Goal: Task Accomplishment & Management: Manage account settings

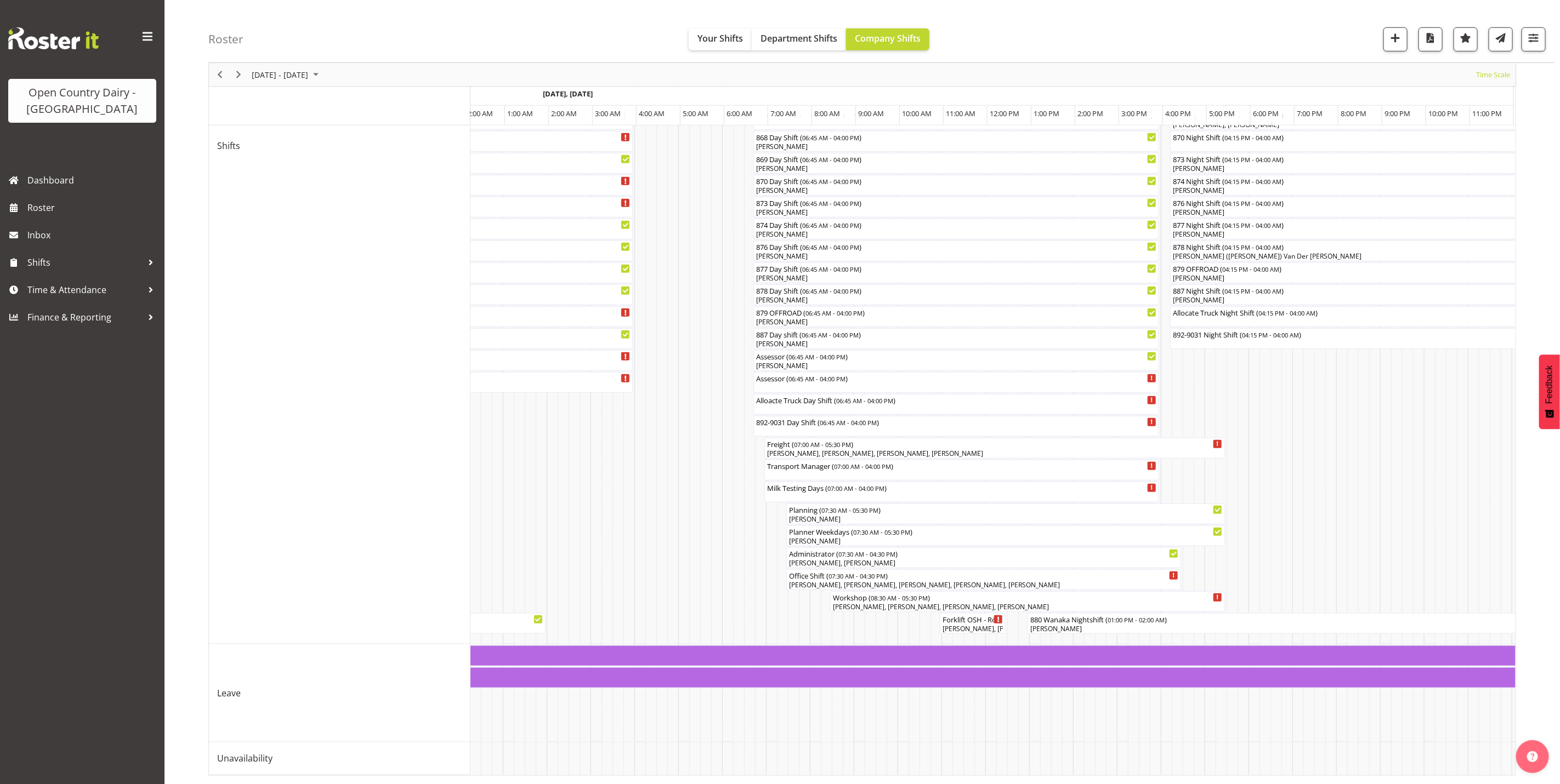
scroll to position [0, 4289]
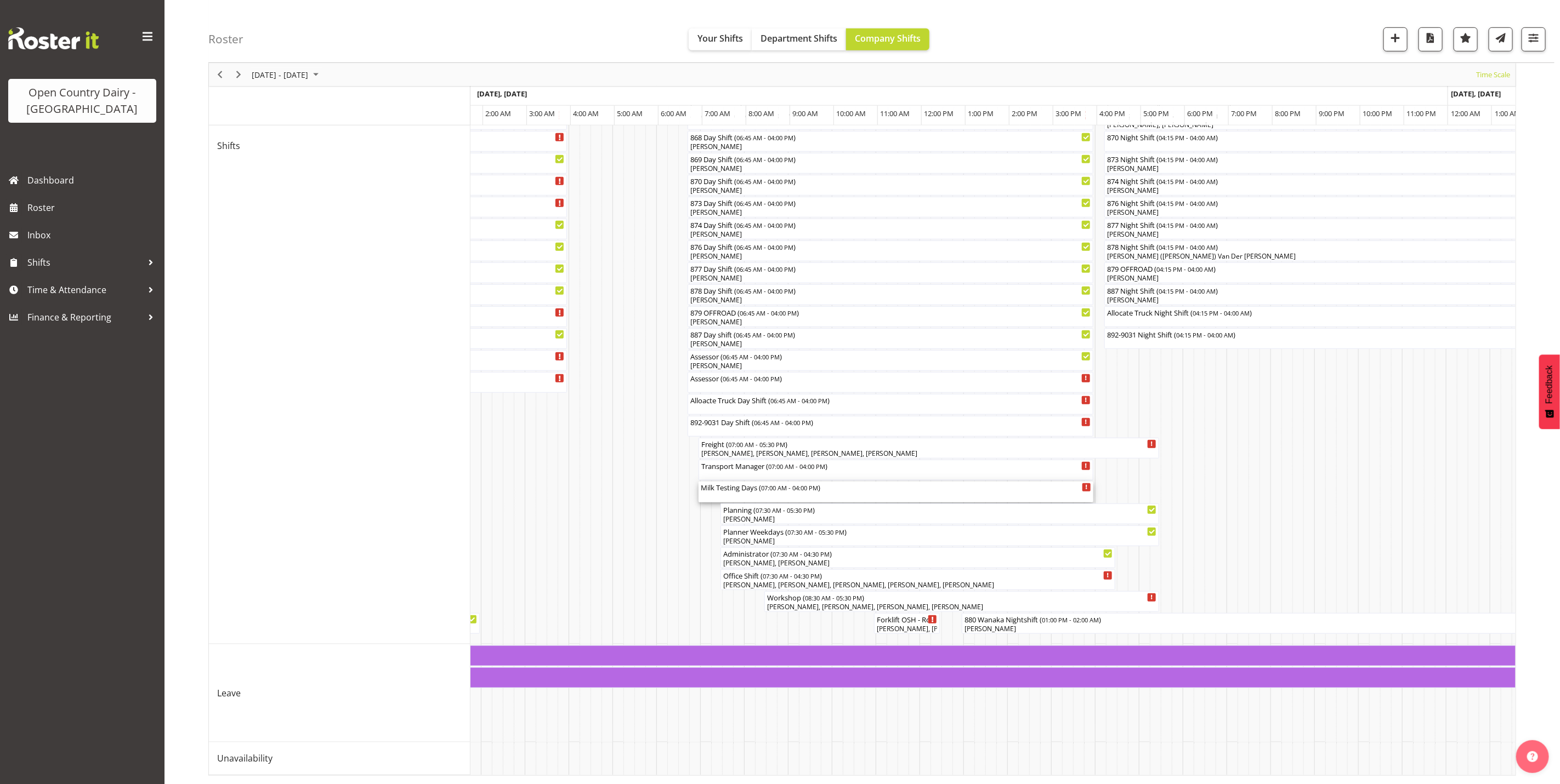
click at [745, 482] on div "Milk Testing Days ( 07:00 AM - 04:00 PM )" at bounding box center [895, 487] width 390 height 11
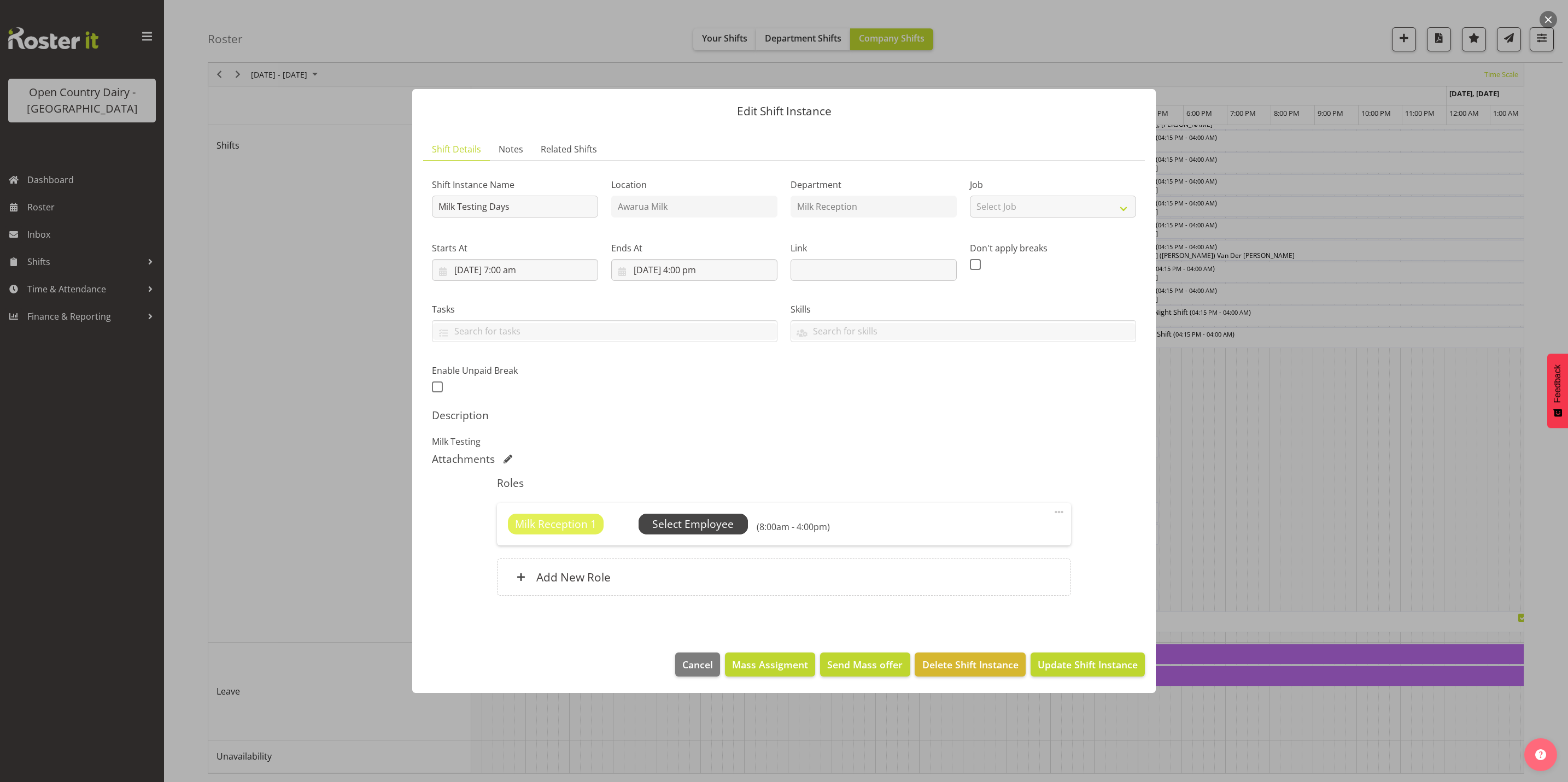
click at [700, 523] on span "Select Employee" at bounding box center [693, 524] width 82 height 16
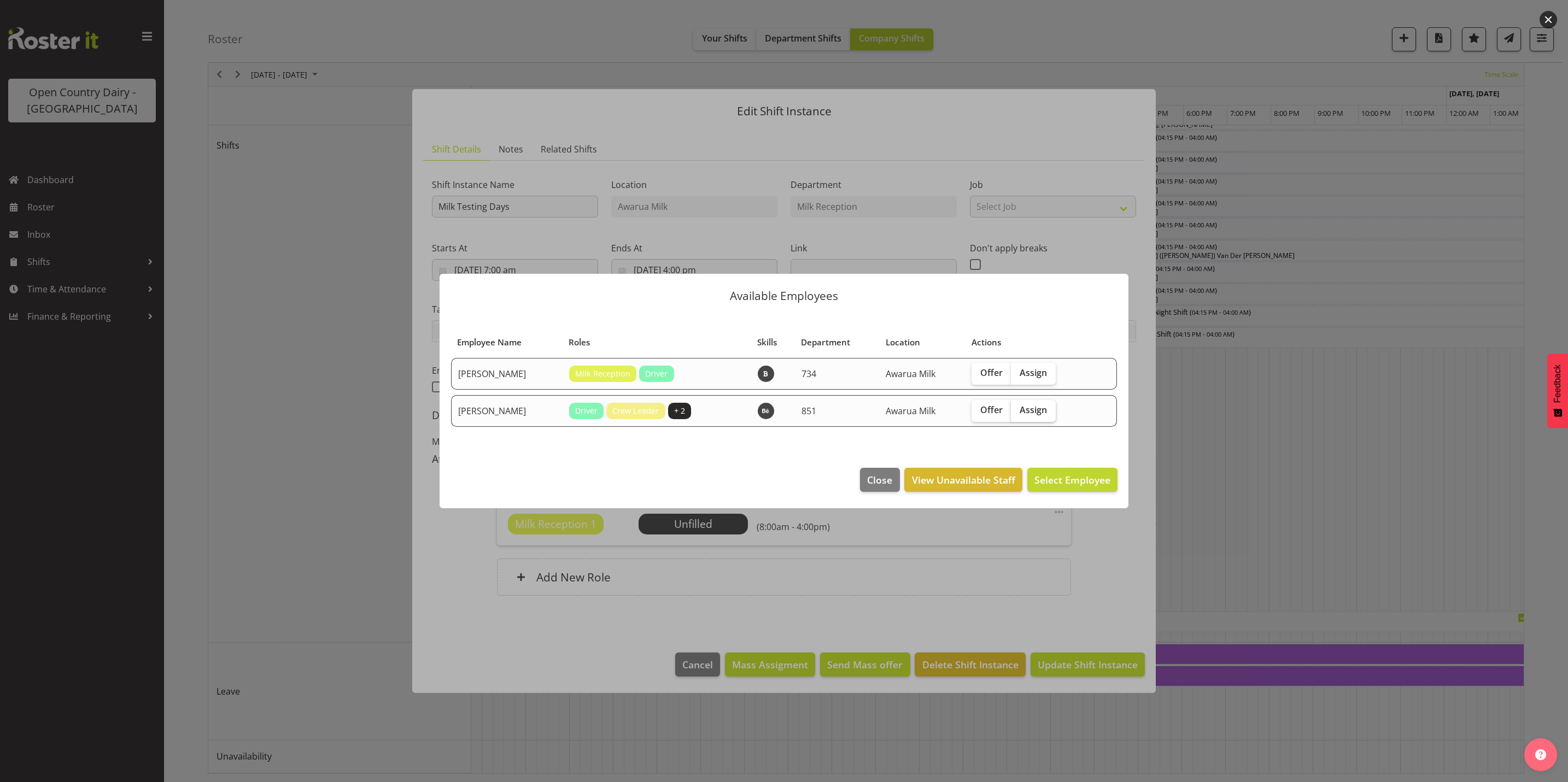
click at [1031, 407] on span "Assign" at bounding box center [1033, 410] width 27 height 11
click at [1018, 407] on input "Assign" at bounding box center [1014, 410] width 7 height 7
checkbox input "true"
click at [1068, 482] on span "Assign [PERSON_NAME]" at bounding box center [1055, 480] width 110 height 13
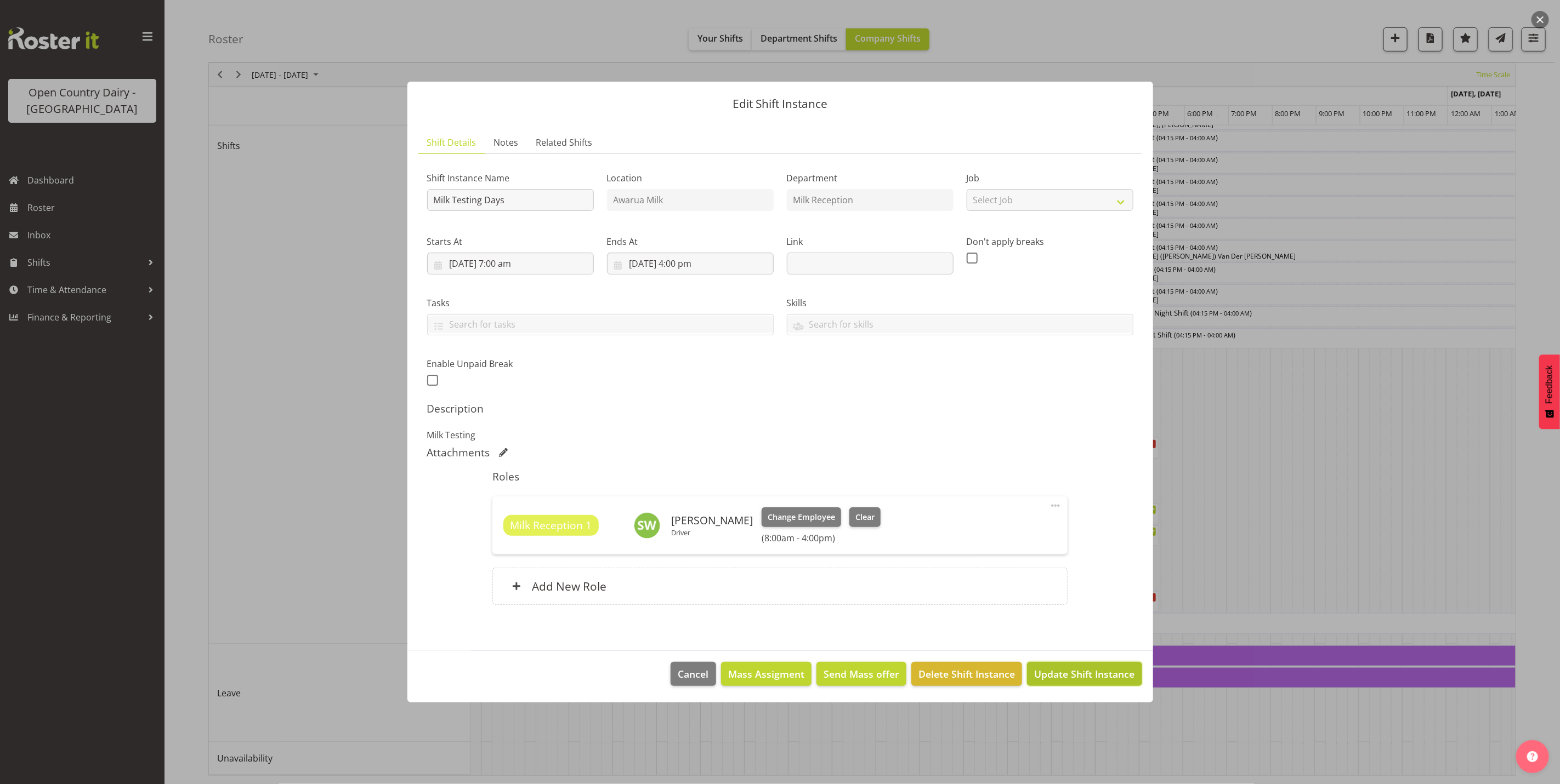
click at [1066, 675] on span "Update Shift Instance" at bounding box center [1084, 674] width 101 height 14
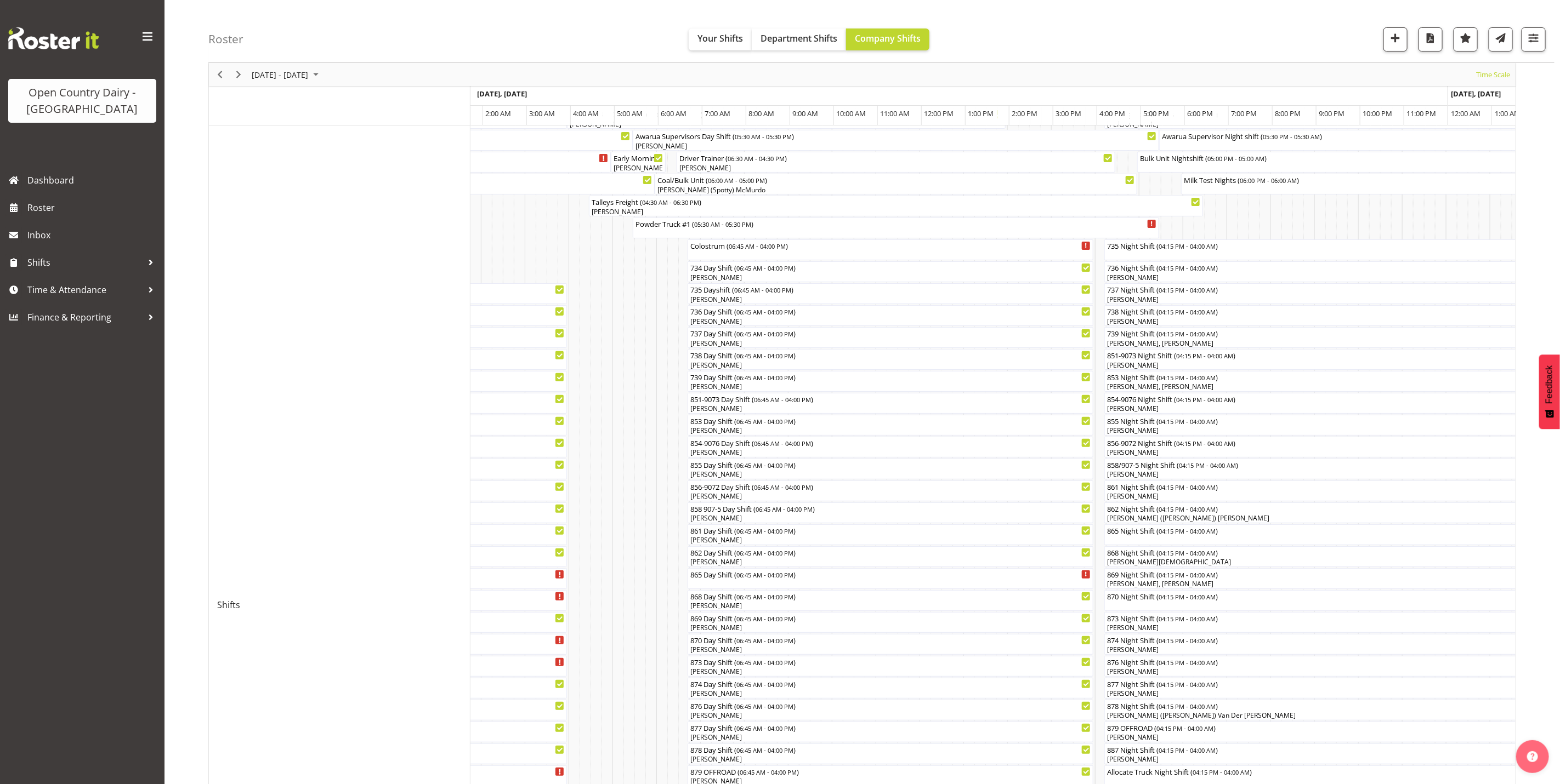
scroll to position [0, 0]
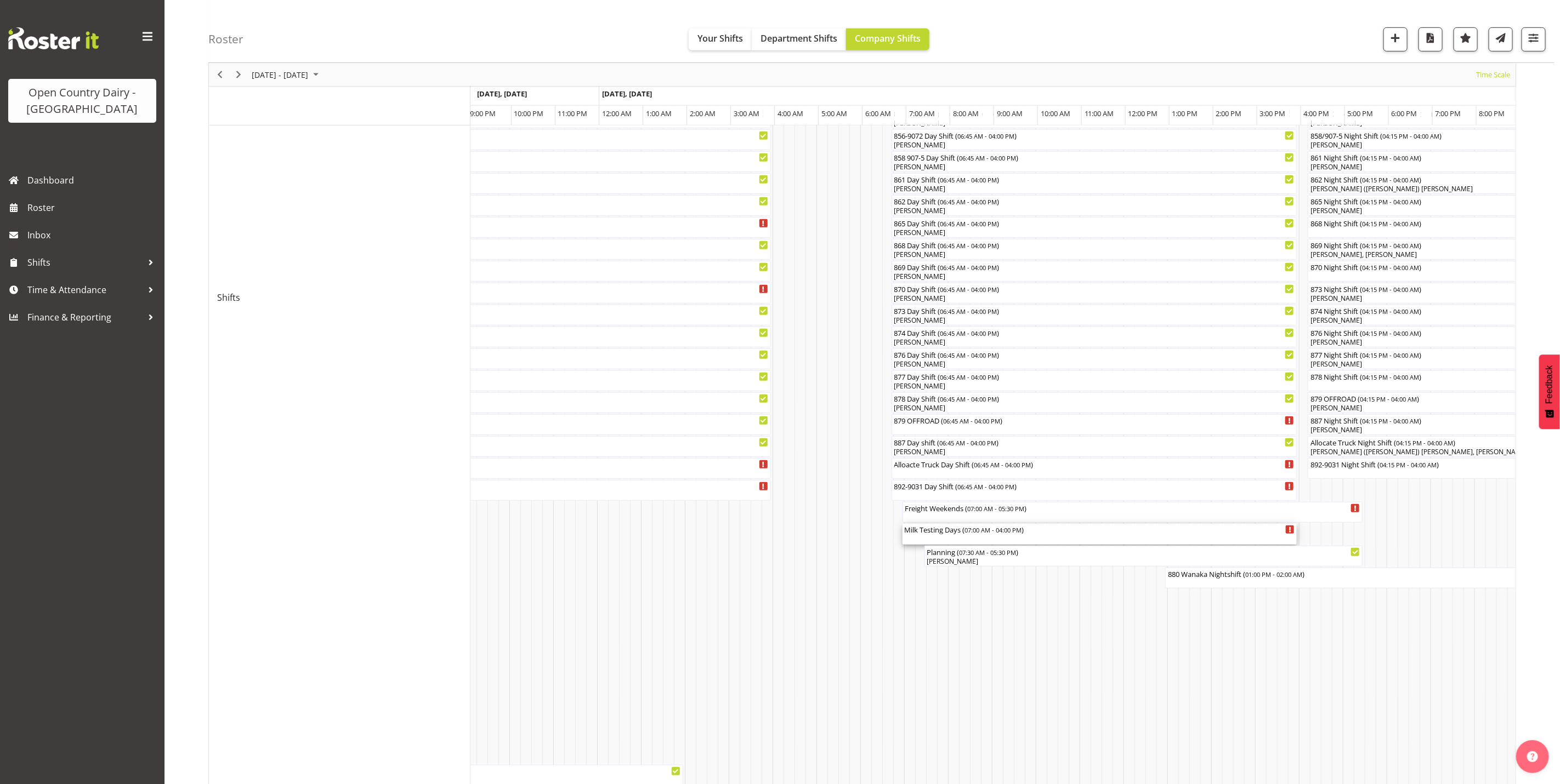
click at [946, 535] on div "Milk Testing Days ( 07:00 AM - 04:00 PM )" at bounding box center [1100, 529] width 390 height 11
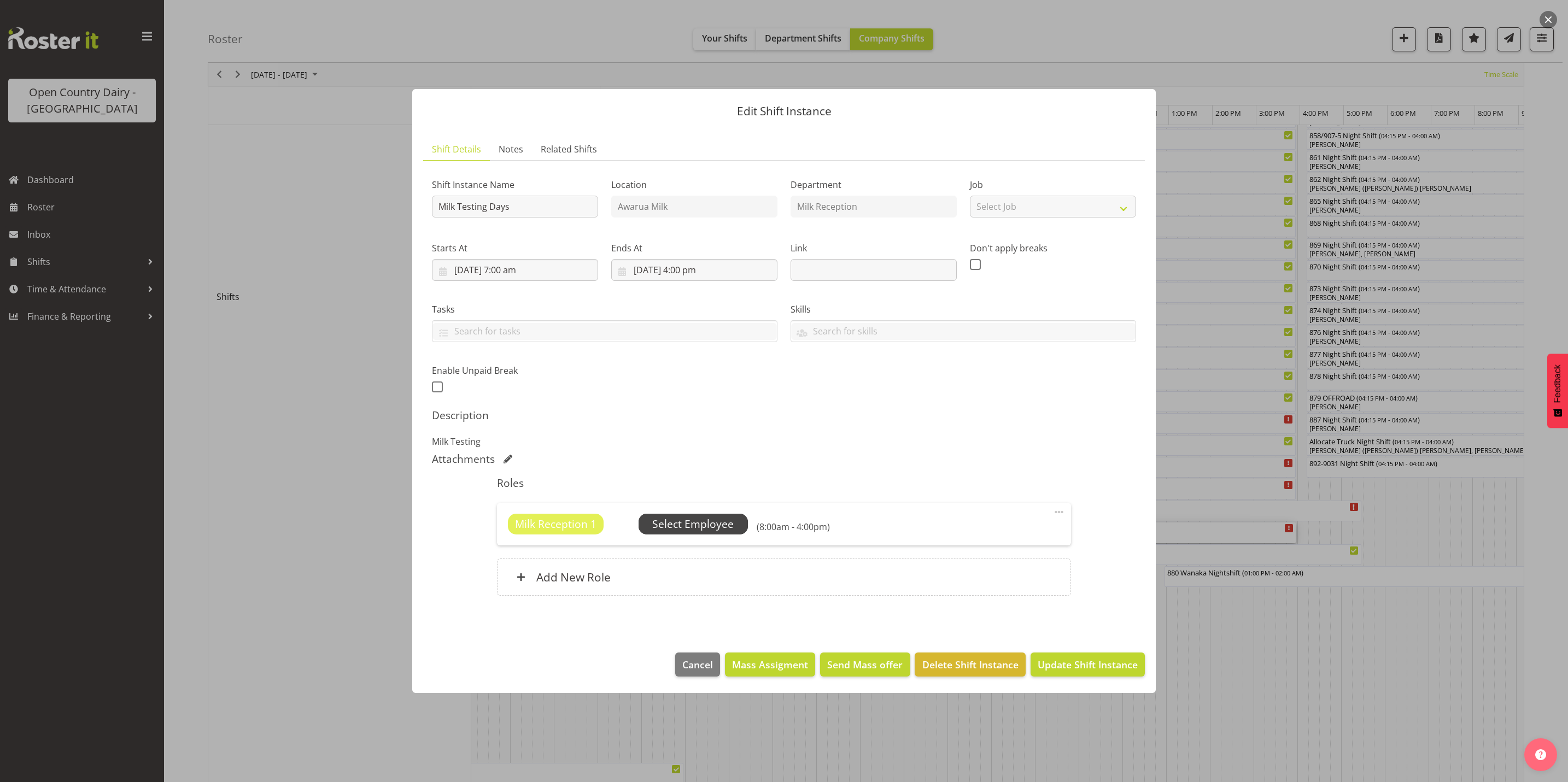
click at [726, 523] on span "Select Employee" at bounding box center [693, 524] width 82 height 16
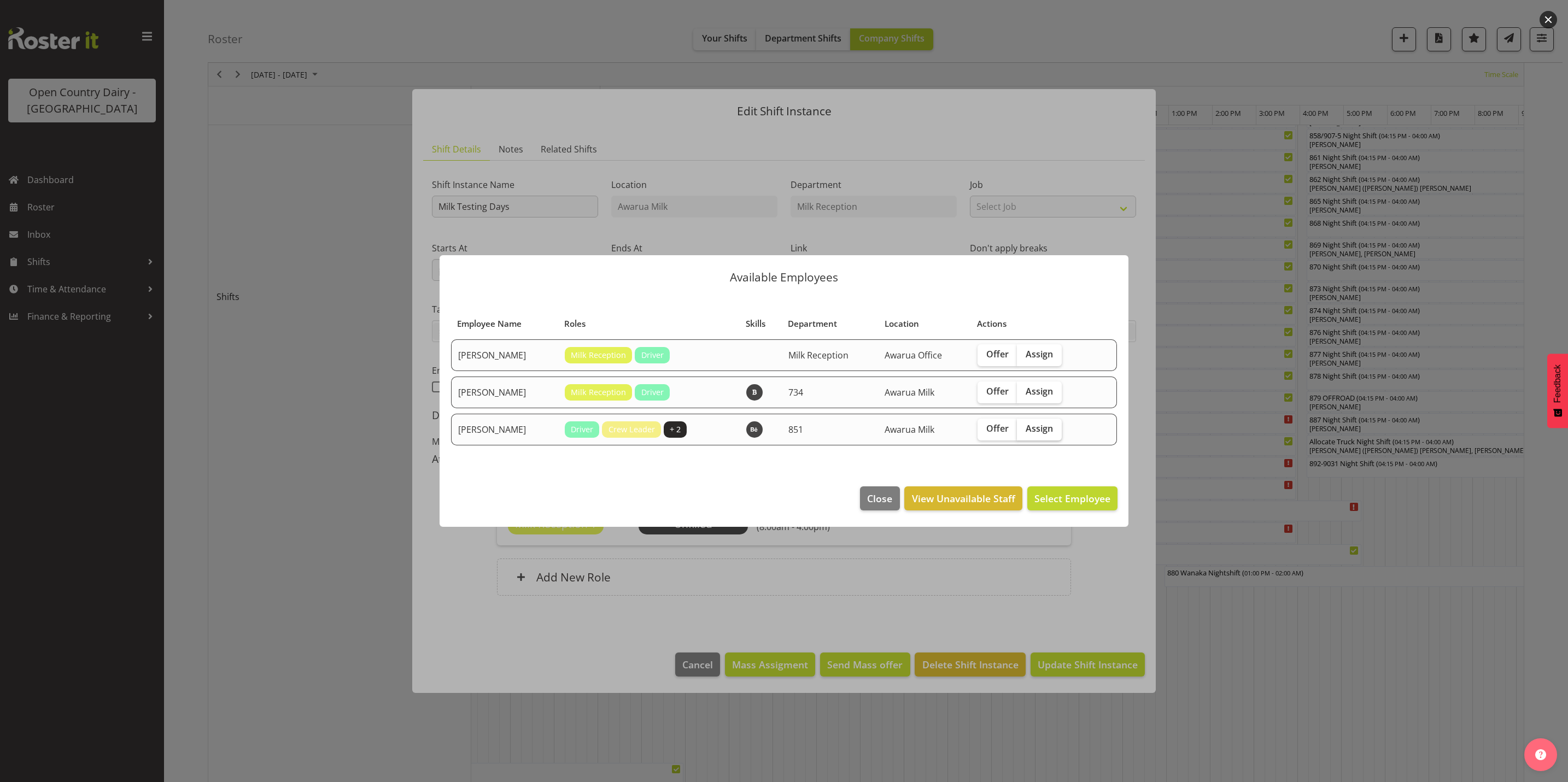
click at [1044, 425] on span "Assign" at bounding box center [1039, 428] width 27 height 11
click at [1024, 425] on input "Assign" at bounding box center [1020, 428] width 7 height 7
checkbox input "true"
click at [1084, 505] on span "Assign [PERSON_NAME]" at bounding box center [1055, 498] width 110 height 14
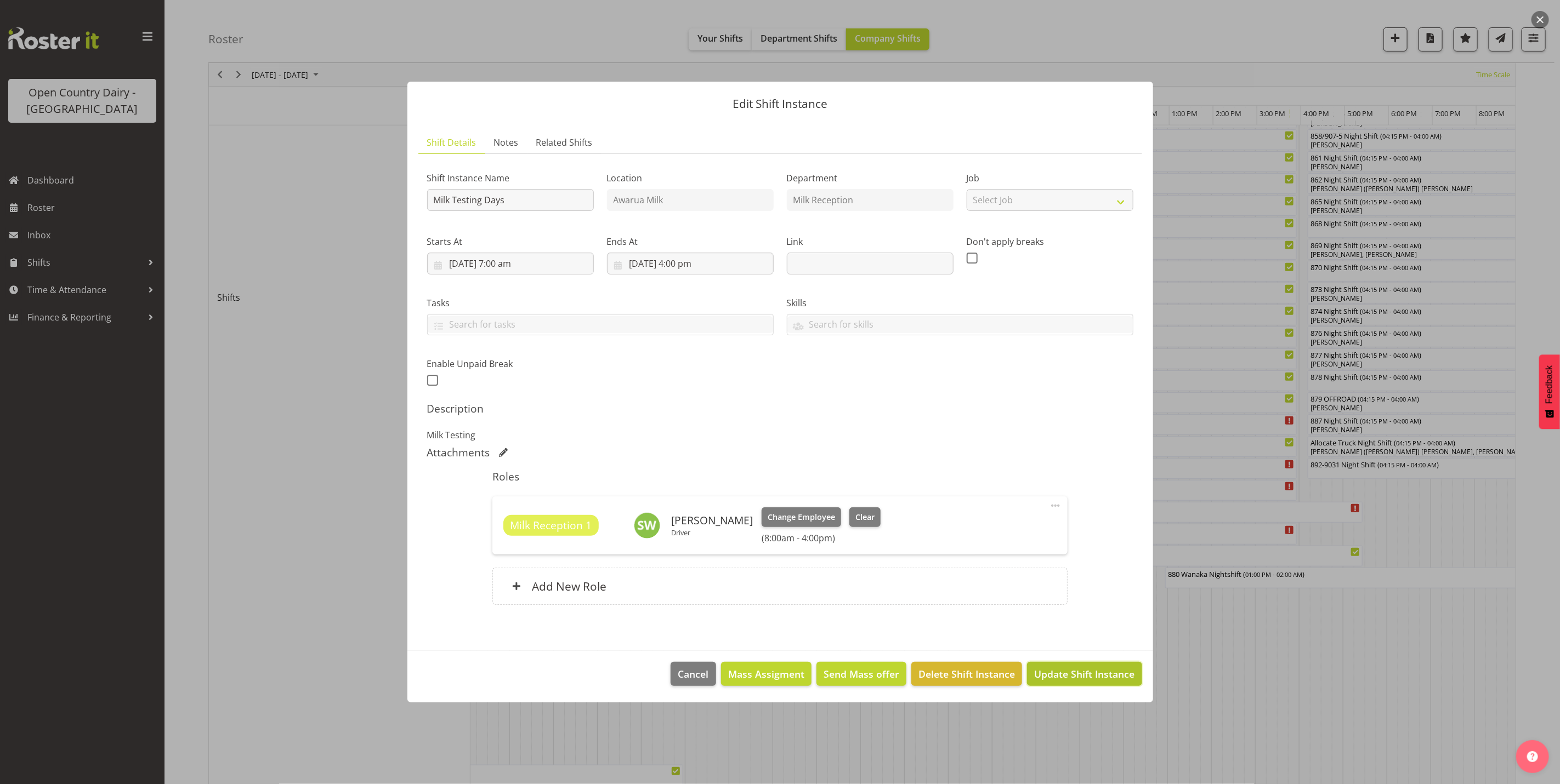
click at [1065, 676] on span "Update Shift Instance" at bounding box center [1084, 674] width 101 height 14
